Goal: Communication & Community: Answer question/provide support

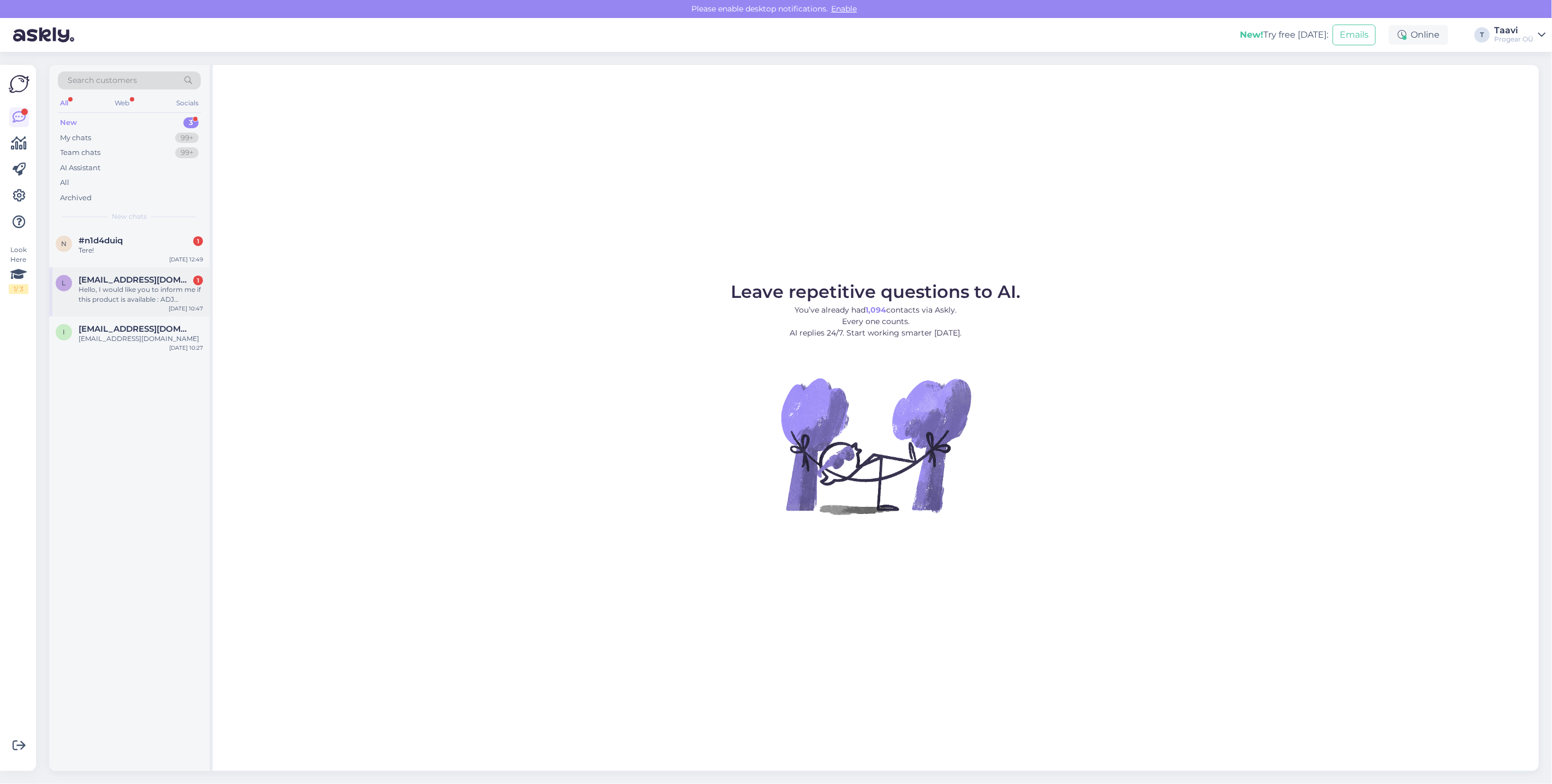
click at [103, 291] on div "Hello, I would like you to inform me if this product is available : ADJ HEXCON …" at bounding box center [140, 294] width 125 height 20
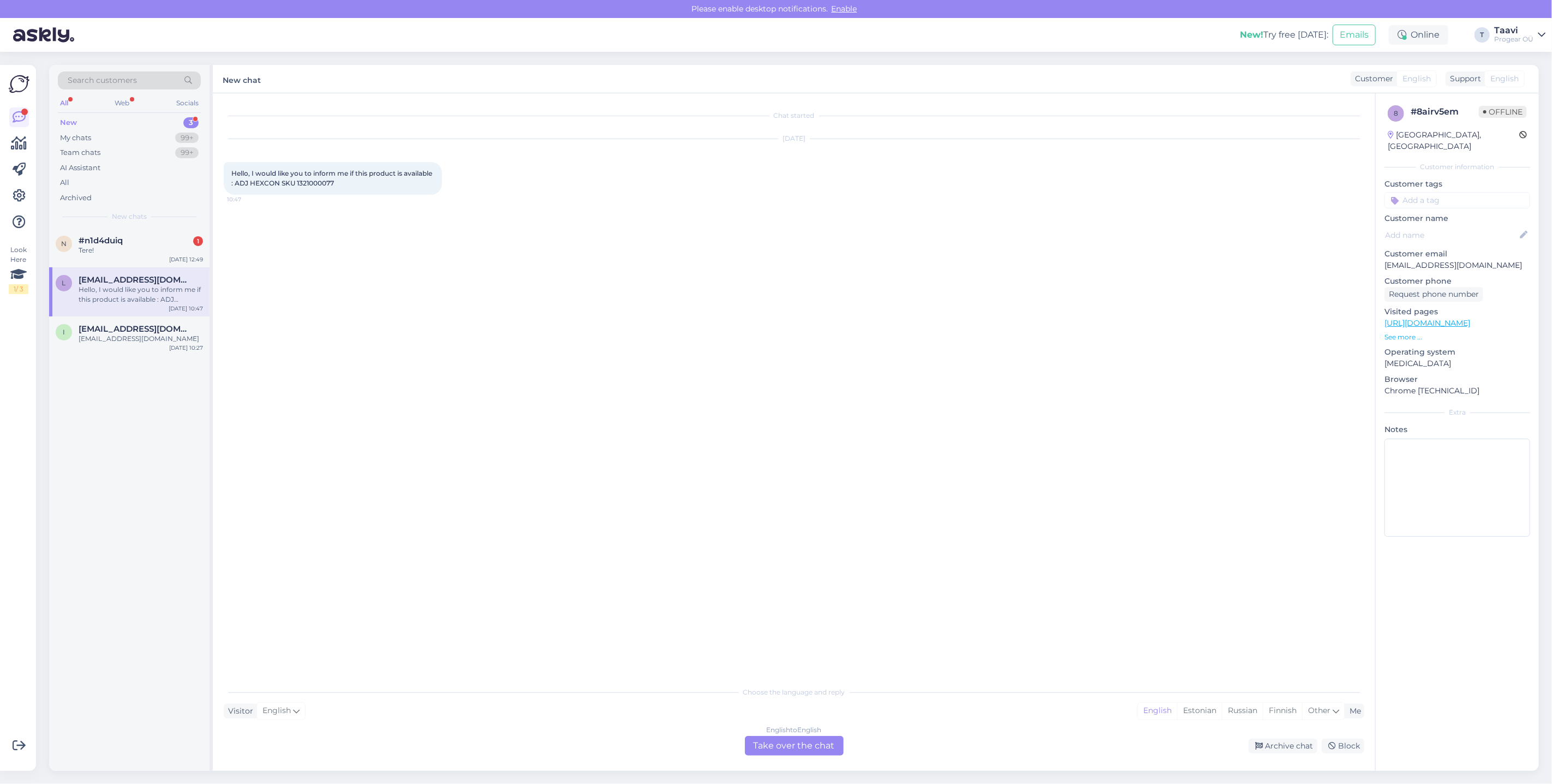
click at [792, 750] on div "English to English Take over the chat" at bounding box center [794, 745] width 99 height 20
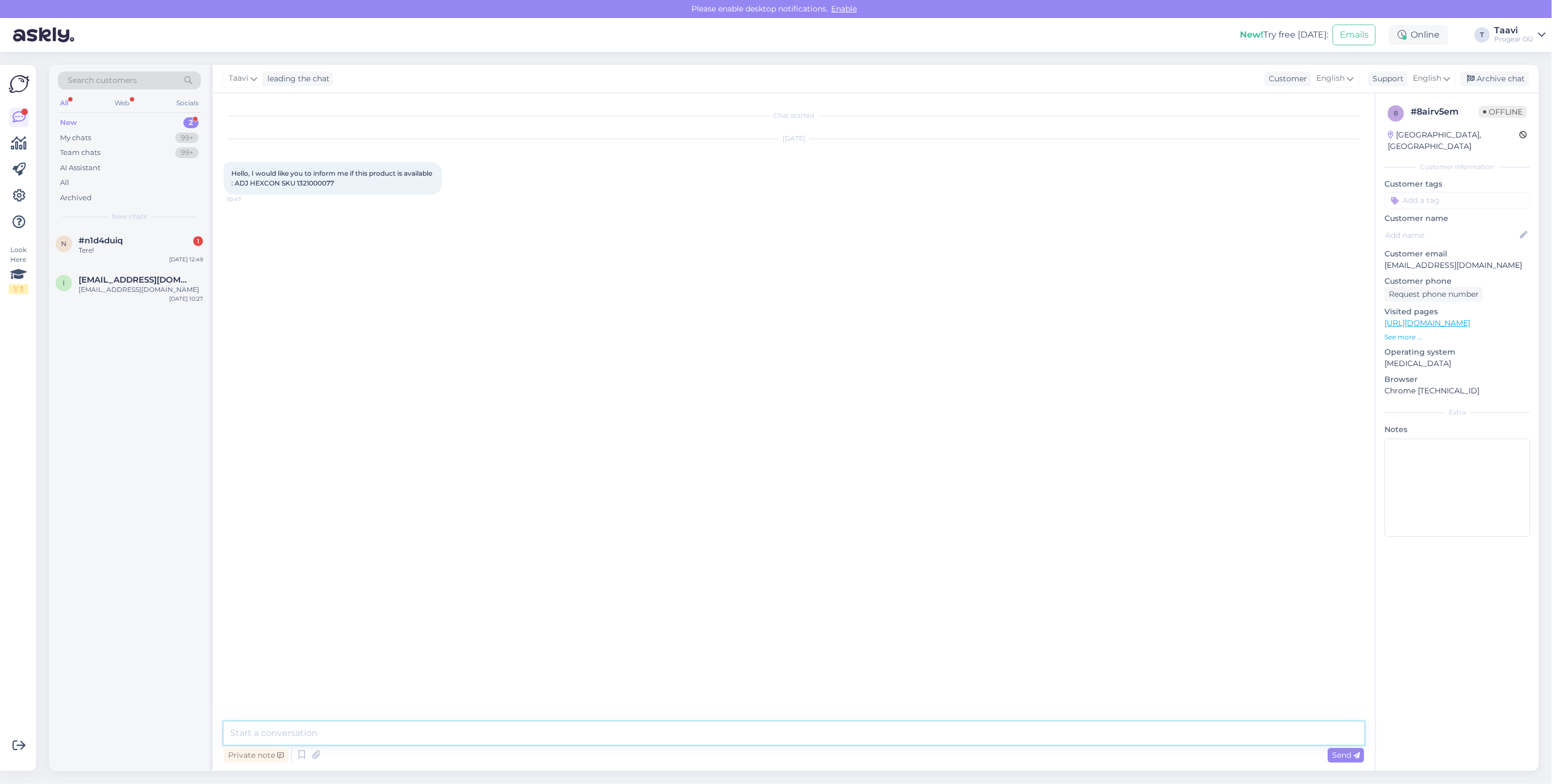
click at [343, 735] on textarea at bounding box center [793, 733] width 1141 height 23
type textarea "Hi Yes we have one in stock"
click at [120, 246] on div "Tere!" at bounding box center [140, 250] width 125 height 10
click at [117, 250] on div "Tere!" at bounding box center [140, 250] width 125 height 10
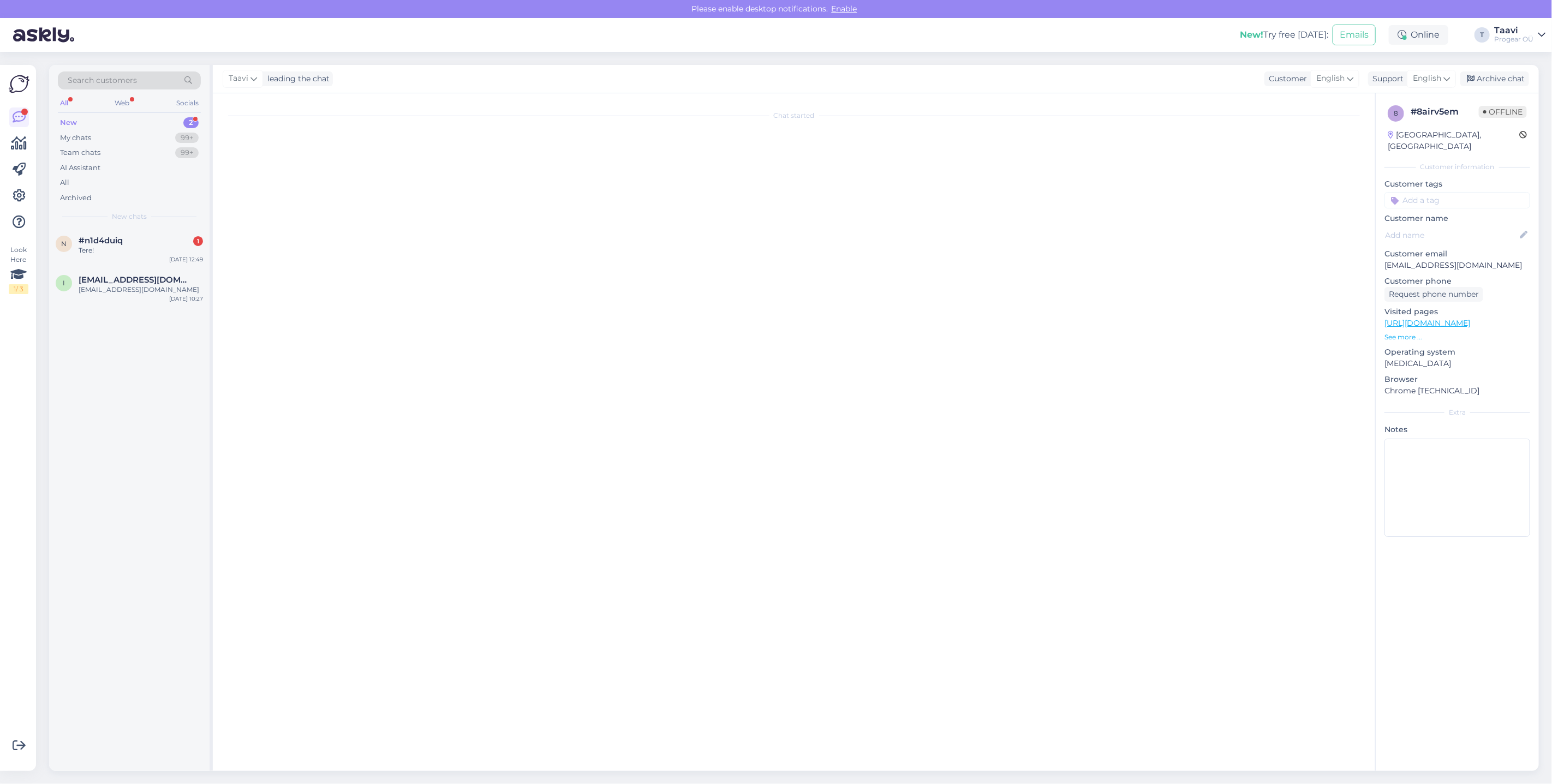
click at [142, 250] on div "Tere!" at bounding box center [140, 250] width 125 height 10
click at [120, 252] on div "Tere!" at bounding box center [140, 250] width 125 height 10
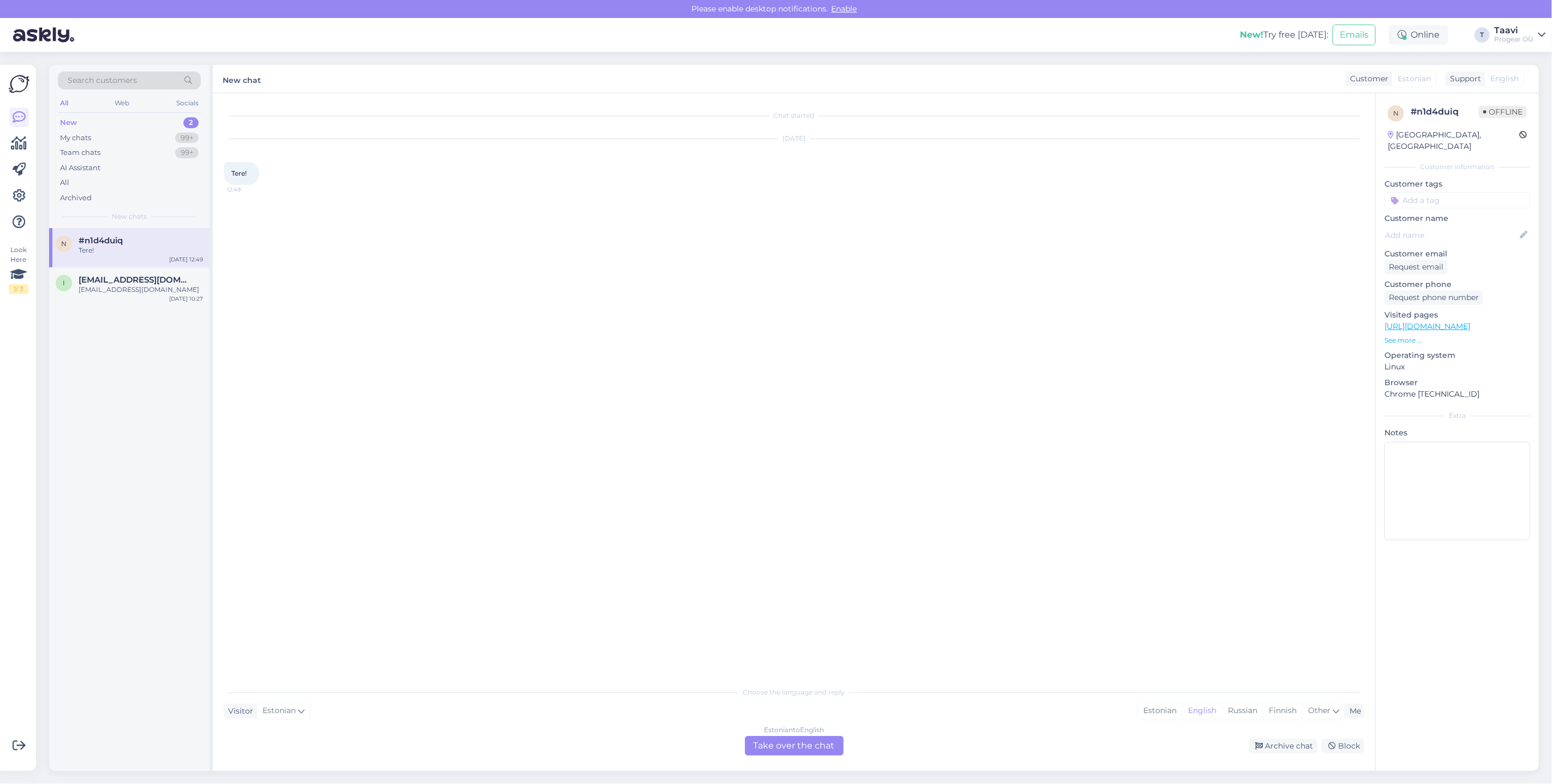
click at [800, 751] on div "Estonian to English Take over the chat" at bounding box center [794, 745] width 99 height 20
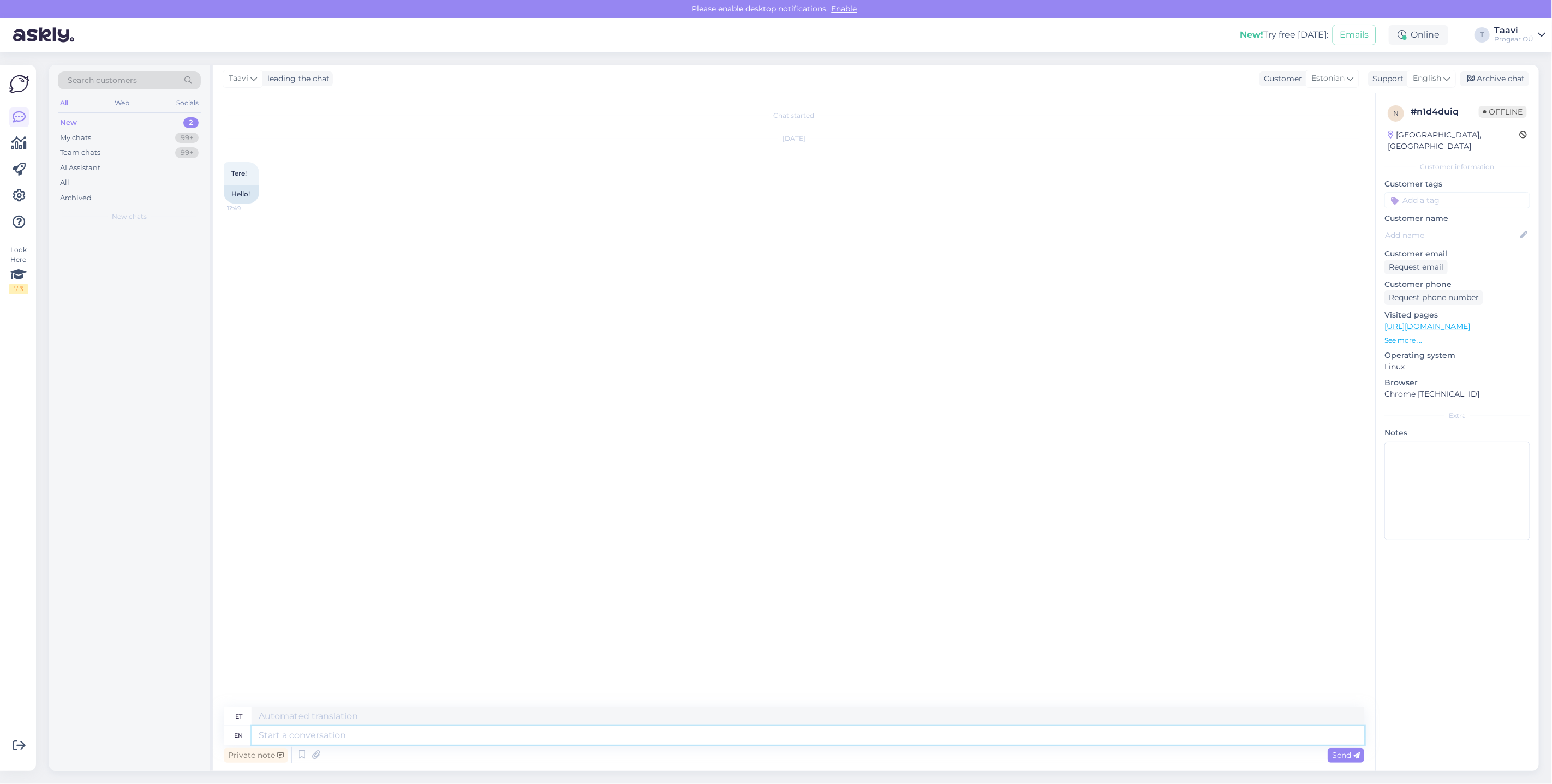
click at [449, 738] on textarea at bounding box center [808, 735] width 1112 height 19
click at [434, 733] on textarea at bounding box center [808, 735] width 1112 height 19
type textarea "Tere"
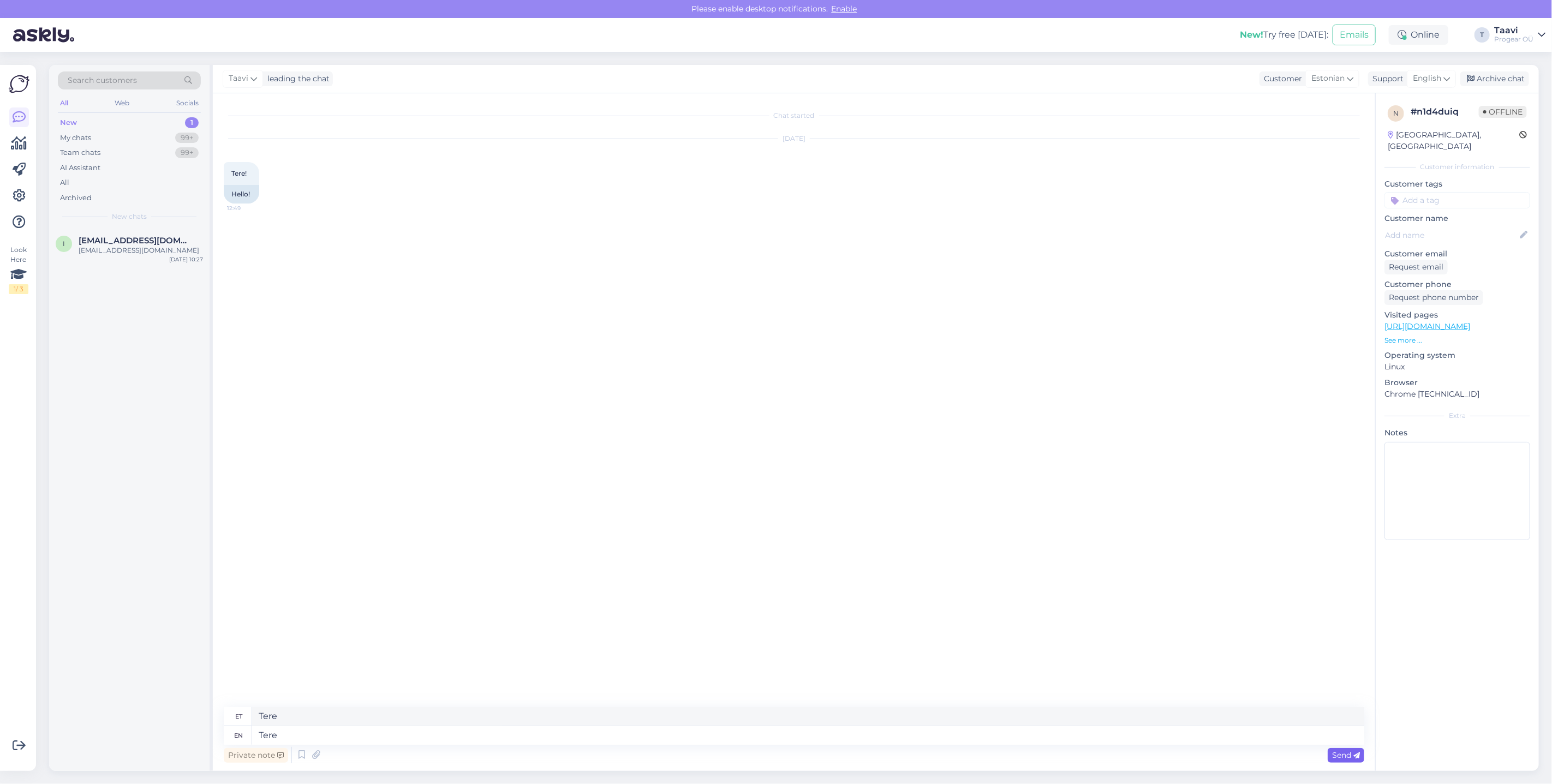
click at [1339, 761] on div "Send" at bounding box center [1346, 755] width 37 height 14
